Goal: Transaction & Acquisition: Book appointment/travel/reservation

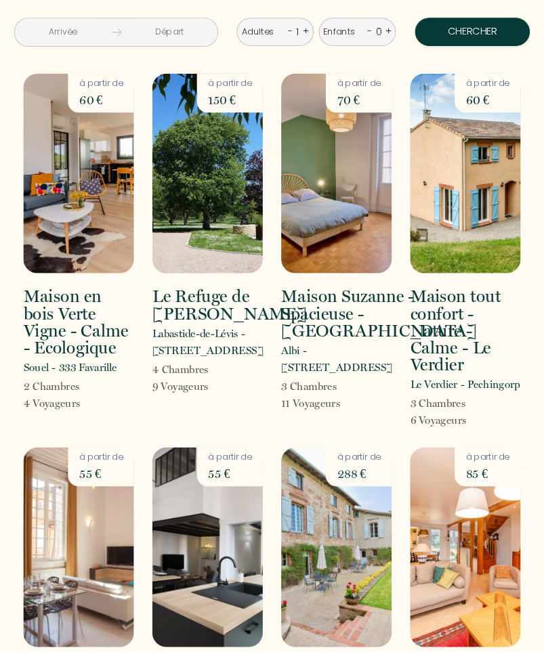
scroll to position [3, 0]
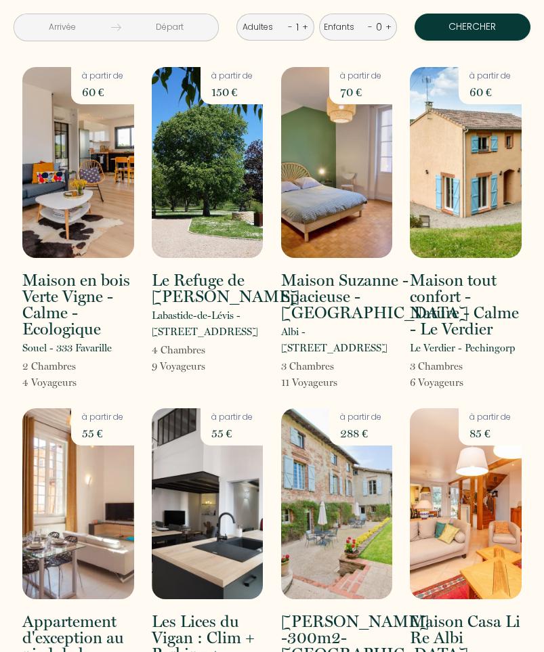
click at [53, 24] on input "text" at bounding box center [62, 27] width 97 height 26
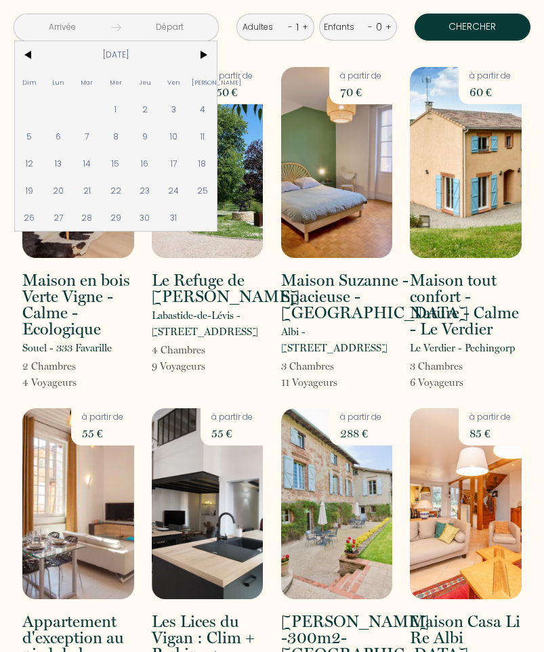
click at [207, 204] on span "25" at bounding box center [202, 190] width 29 height 27
type input "[DATE]"
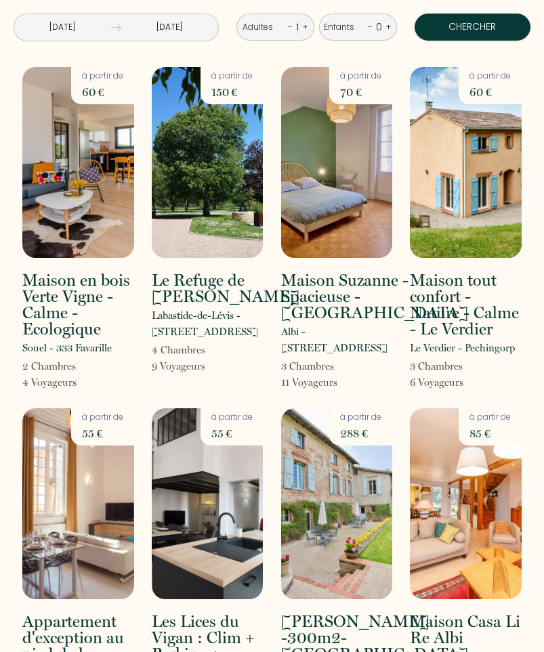
click at [190, 23] on input "[DATE]" at bounding box center [169, 27] width 97 height 26
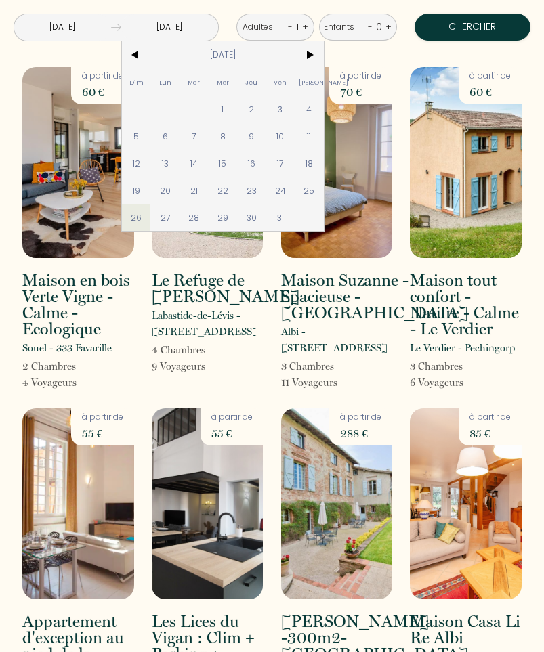
click at [309, 49] on span ">" at bounding box center [308, 54] width 29 height 27
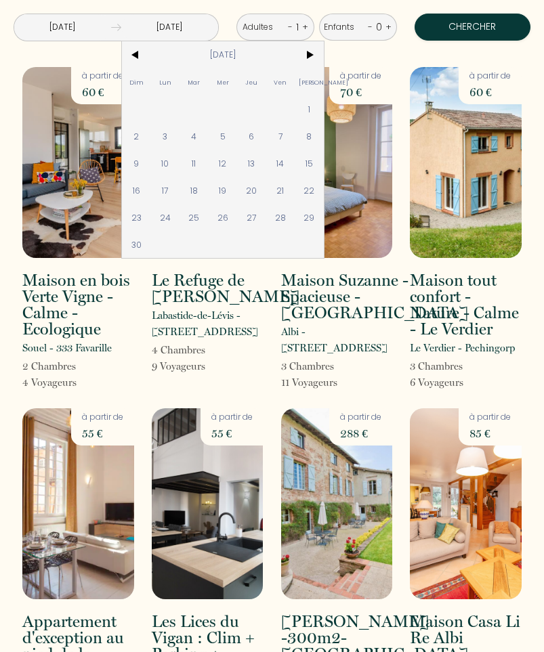
click at [309, 110] on span "1" at bounding box center [308, 108] width 29 height 27
type input "[DATE]"
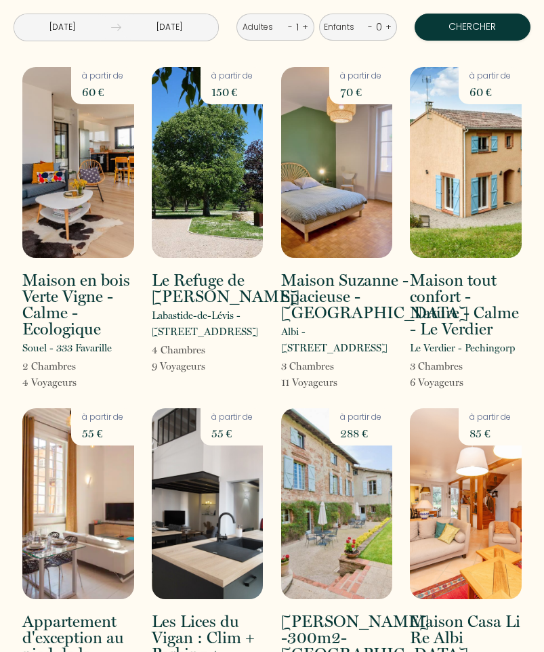
click at [284, 27] on div "Adultes - 1 +" at bounding box center [275, 27] width 78 height 27
click at [307, 21] on link "+" at bounding box center [305, 26] width 6 height 13
click at [390, 25] on link "+" at bounding box center [388, 26] width 6 height 13
click at [392, 27] on div "Enfants - 0 +" at bounding box center [358, 27] width 78 height 27
click at [388, 23] on link "+" at bounding box center [388, 26] width 6 height 13
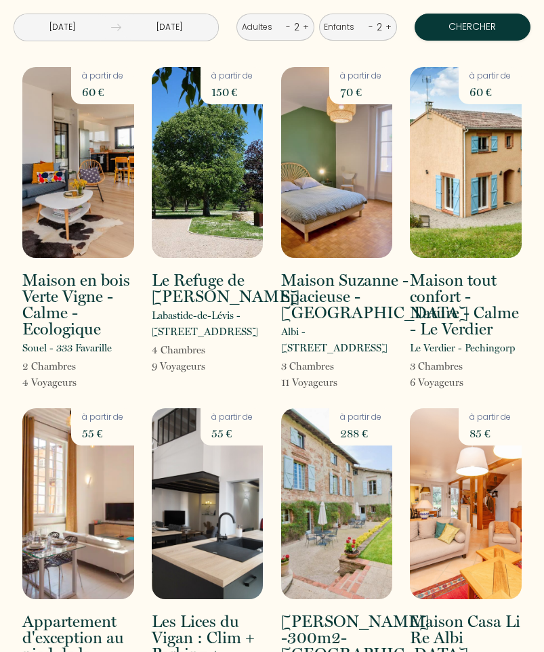
click at [477, 30] on button "Chercher" at bounding box center [472, 27] width 116 height 27
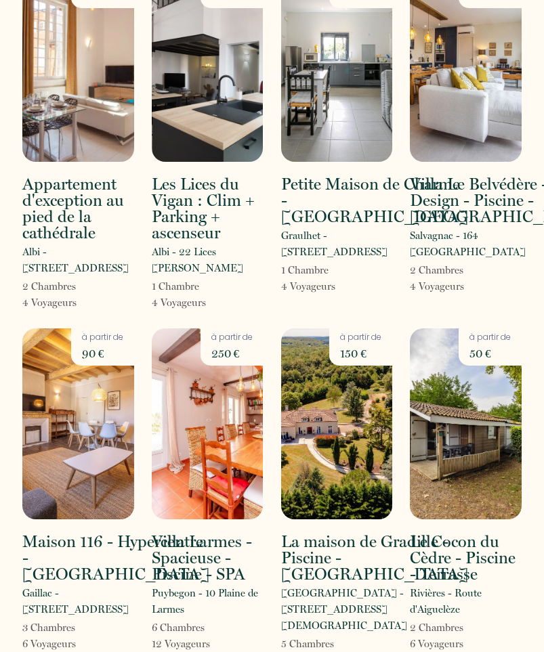
scroll to position [118, 0]
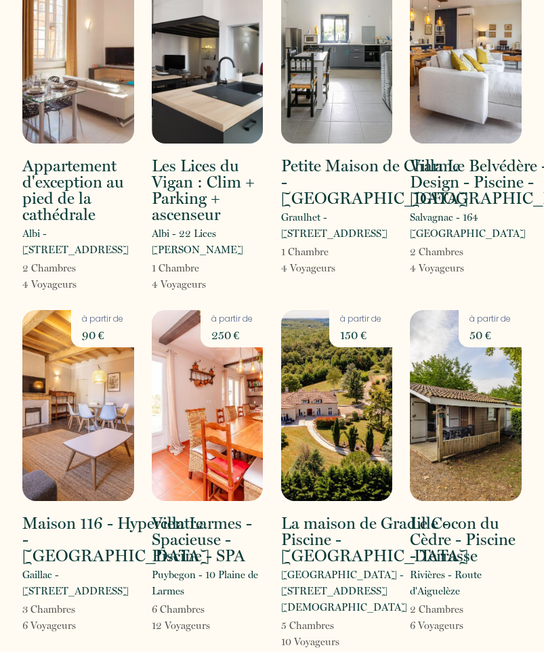
click at [362, 435] on img at bounding box center [337, 405] width 112 height 191
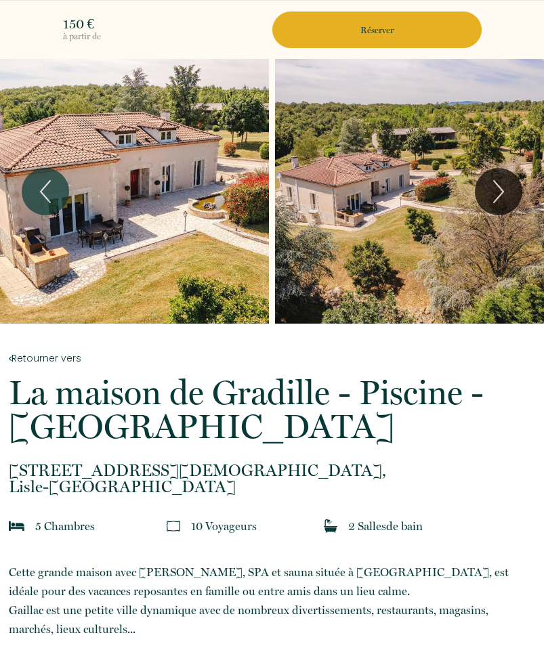
click at [515, 185] on button "Next" at bounding box center [498, 191] width 47 height 47
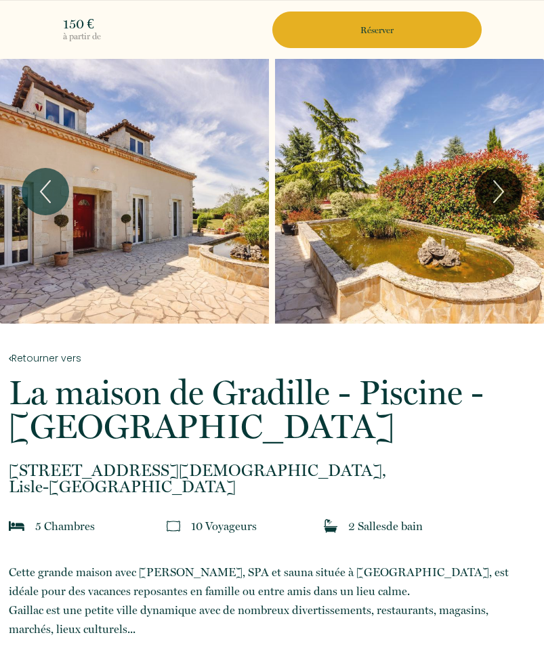
click at [514, 190] on button "Next" at bounding box center [498, 191] width 47 height 47
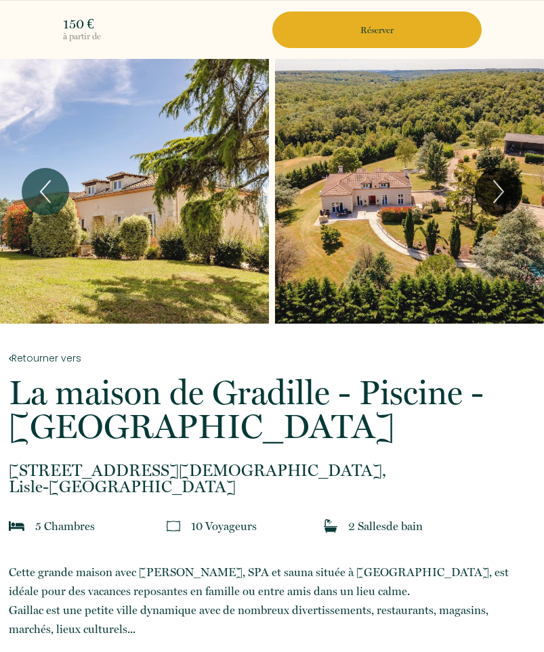
click at [509, 183] on icon "Next" at bounding box center [498, 191] width 28 height 41
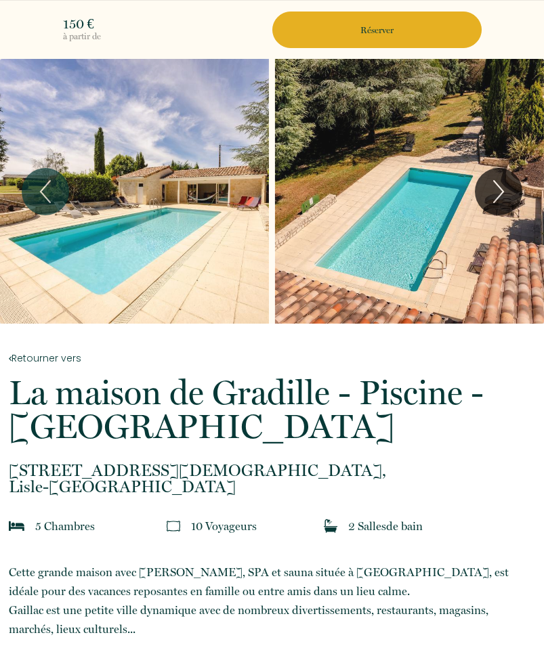
click at [507, 183] on icon "Next" at bounding box center [498, 191] width 28 height 41
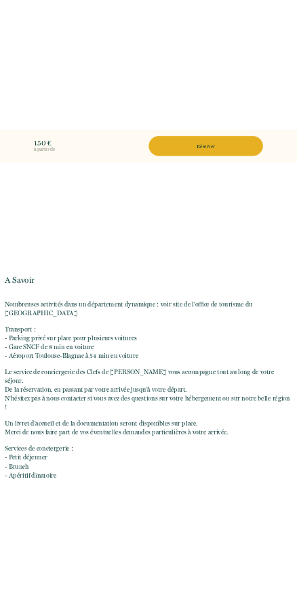
scroll to position [2728, 0]
